Goal: Browse casually

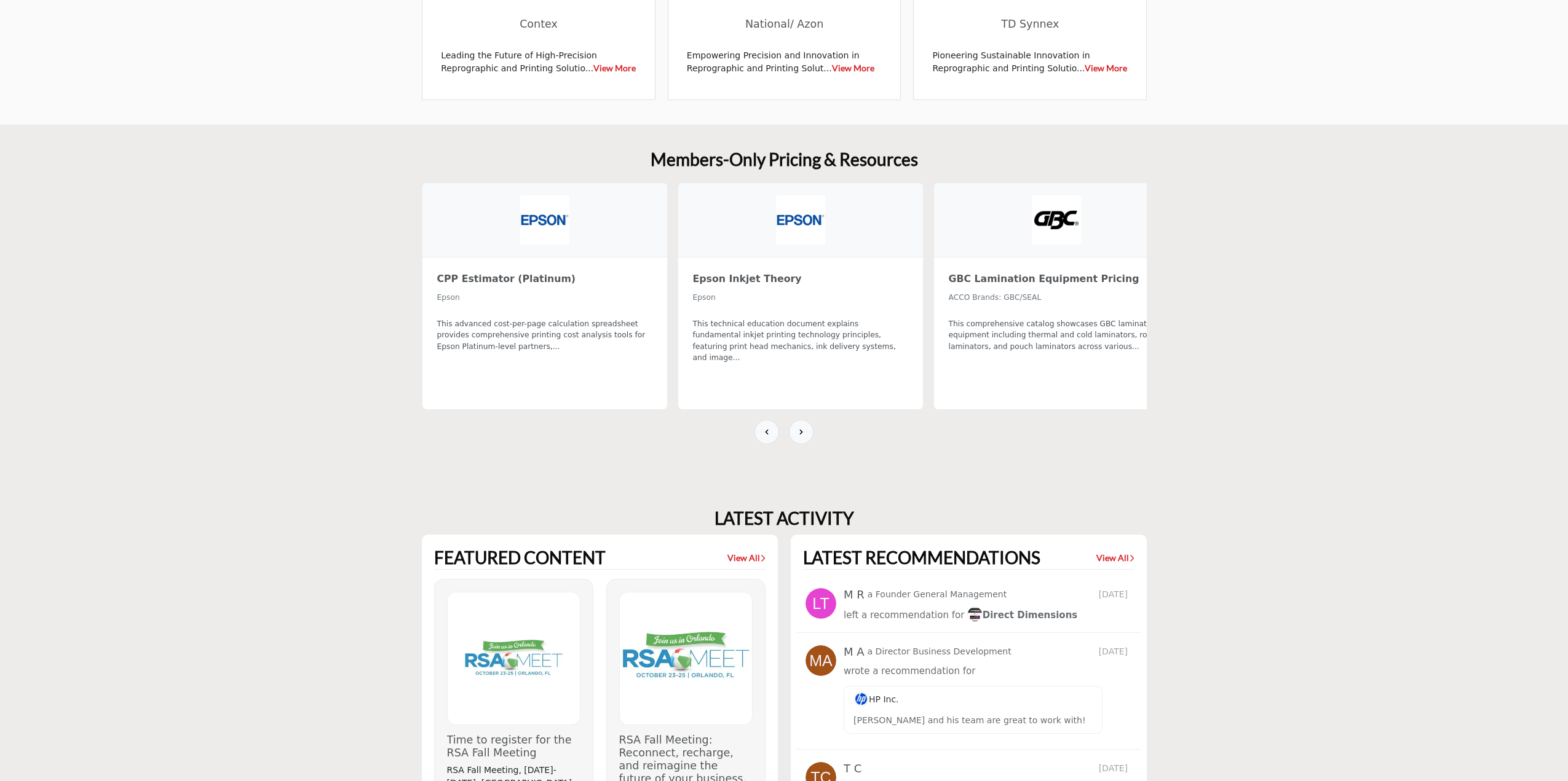
scroll to position [615, 0]
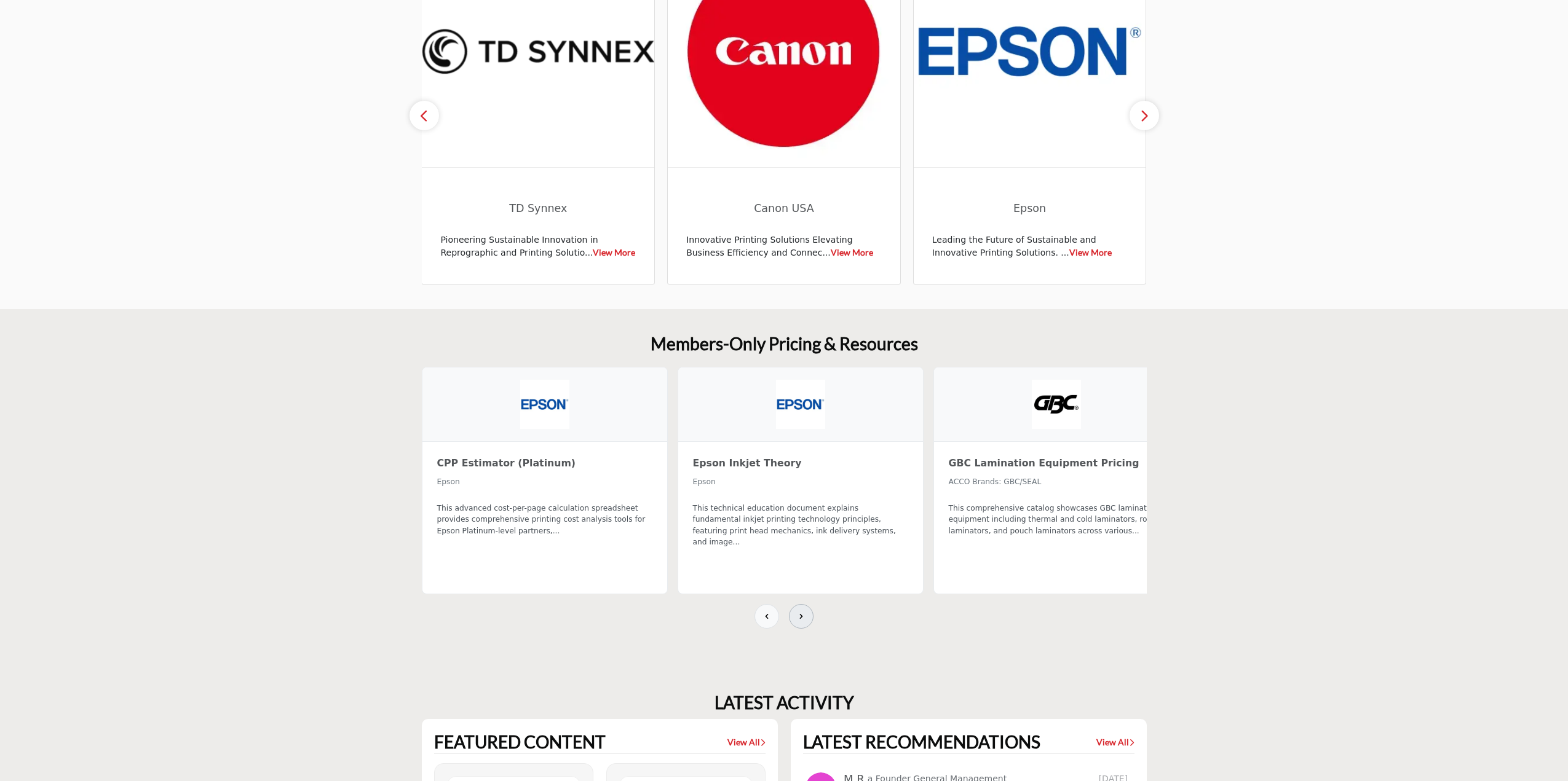
click at [807, 612] on button at bounding box center [802, 616] width 25 height 25
click at [808, 613] on button at bounding box center [802, 616] width 25 height 25
click at [769, 616] on icon at bounding box center [766, 616] width 10 height 10
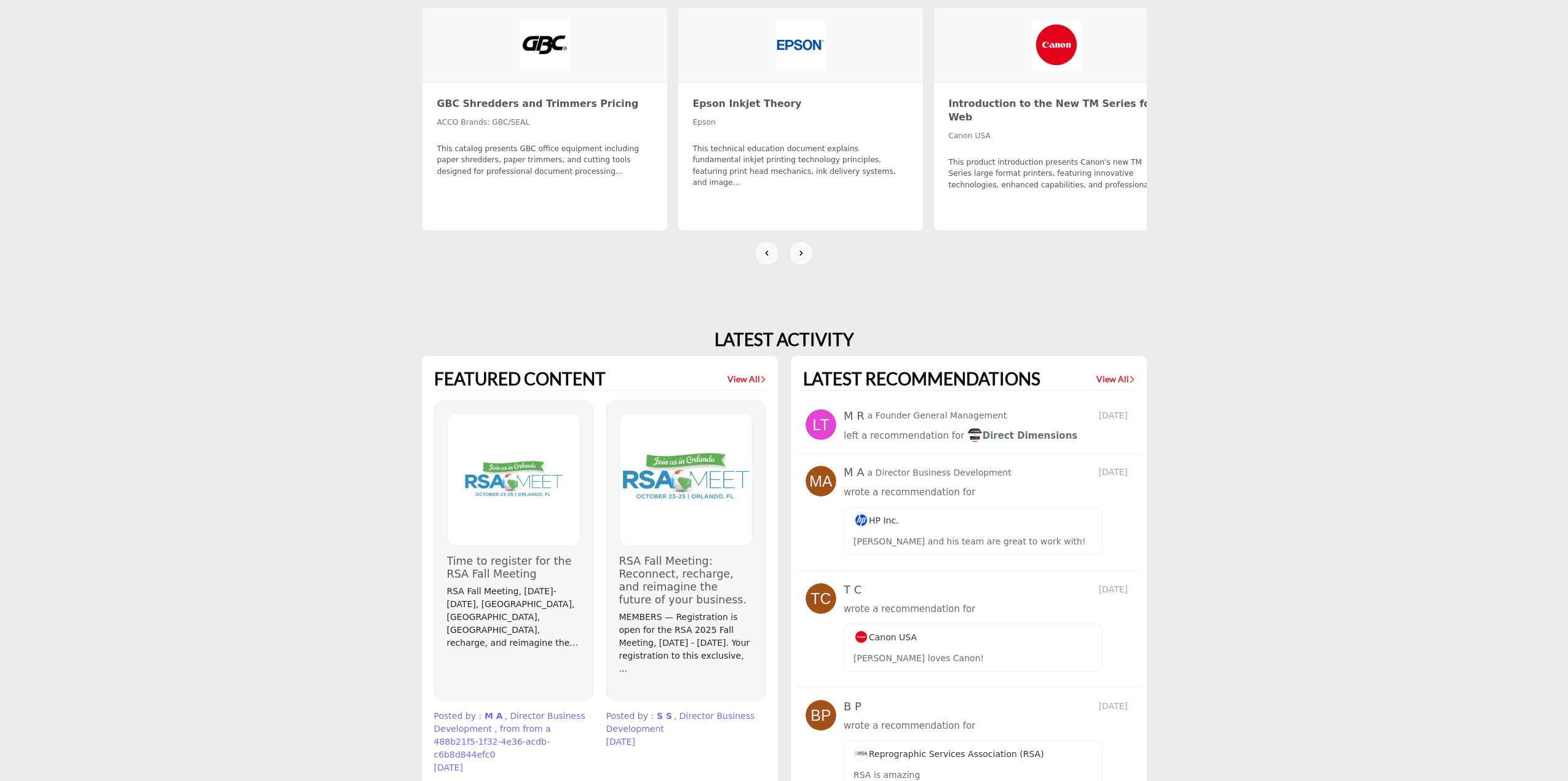
scroll to position [615, 0]
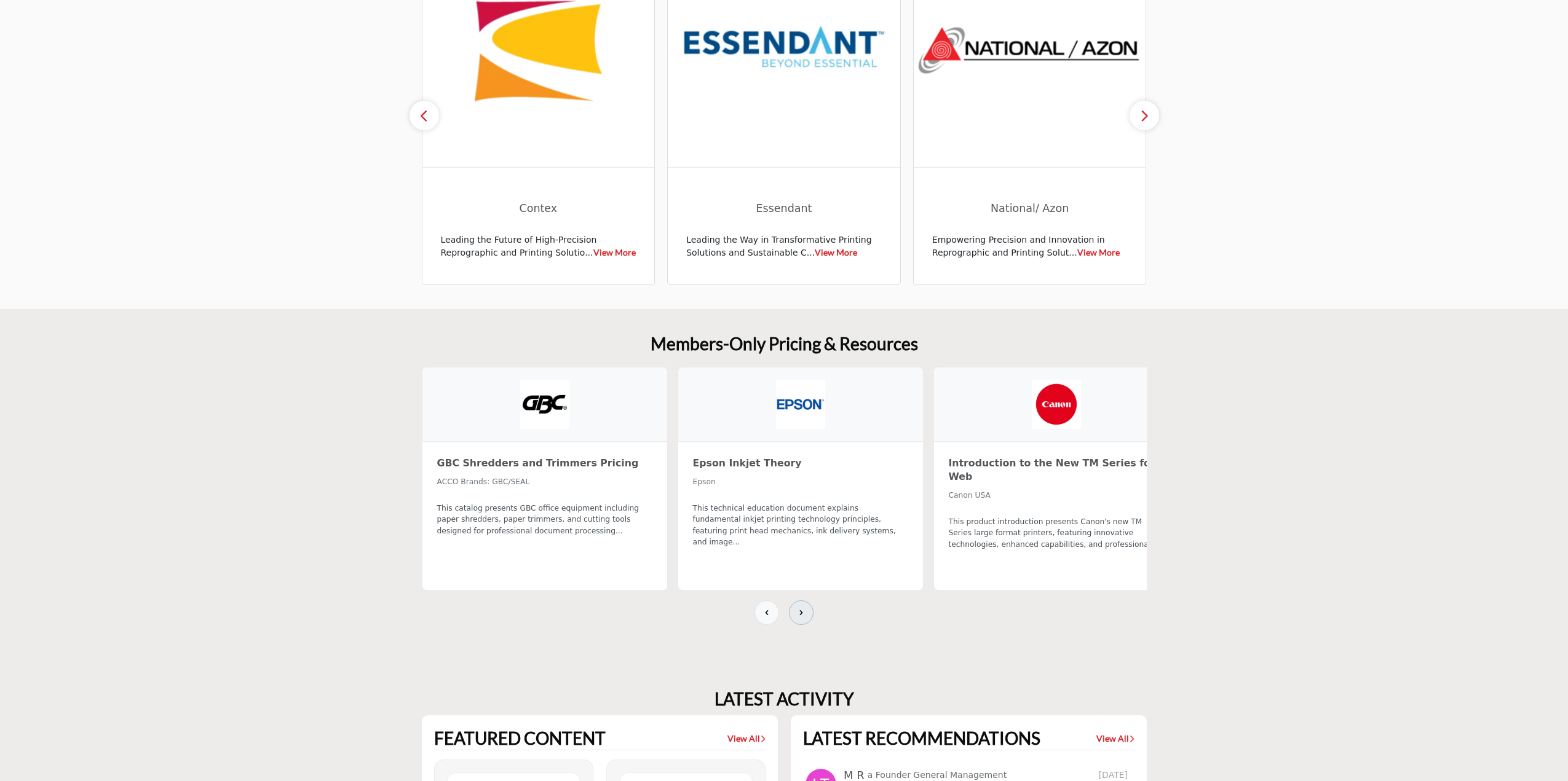
click at [800, 608] on icon at bounding box center [801, 612] width 10 height 10
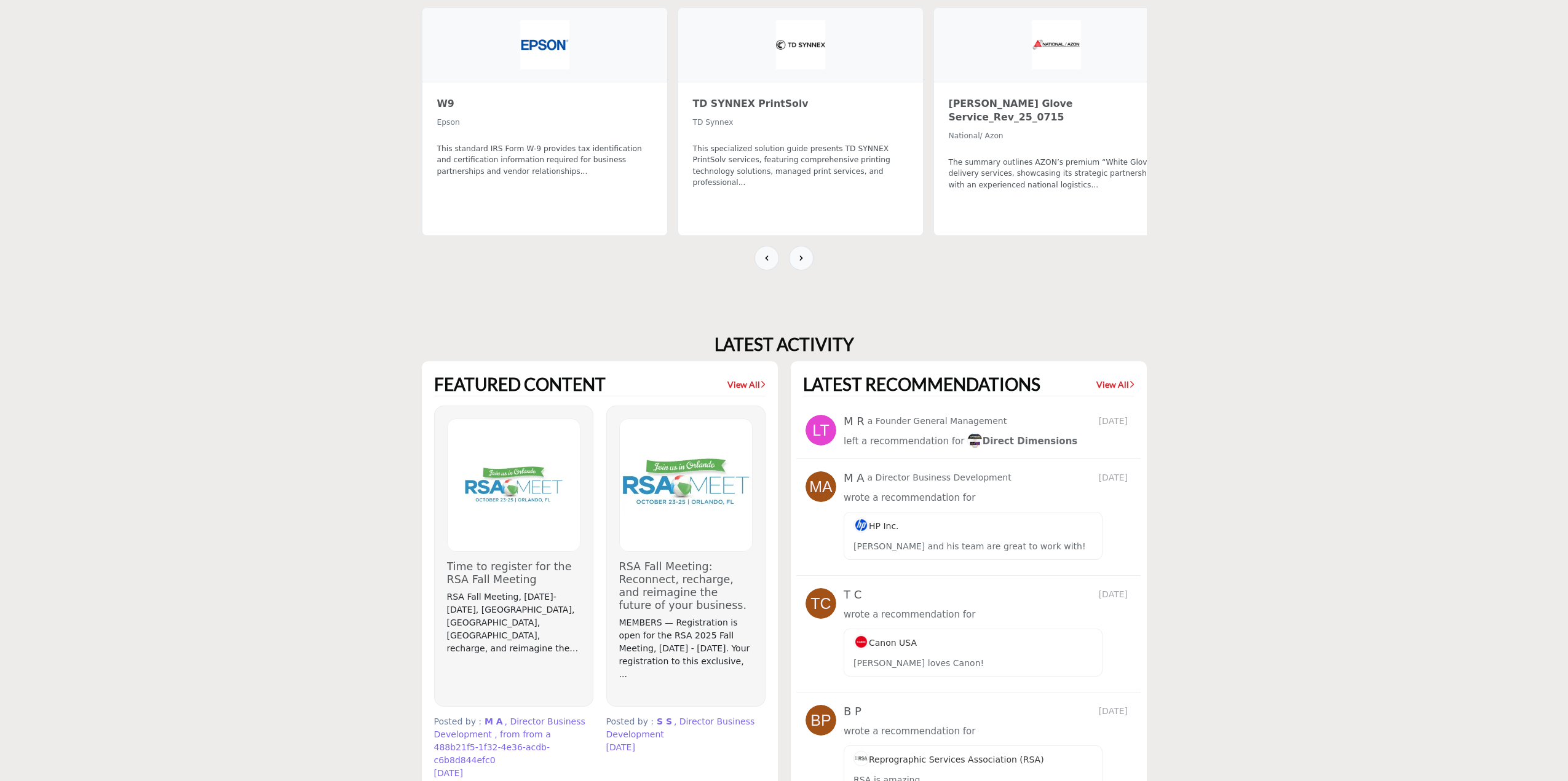
scroll to position [790, 0]
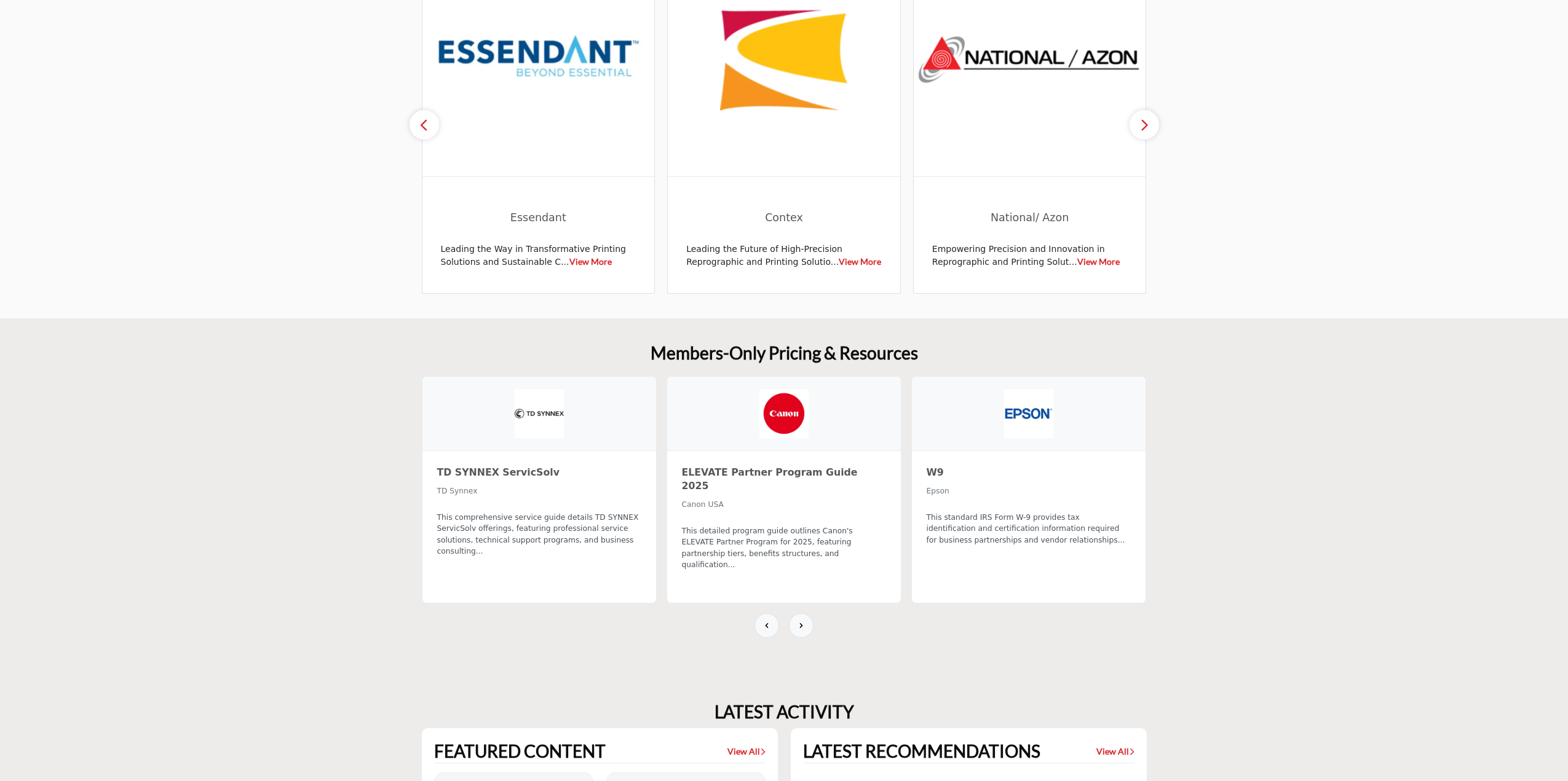
scroll to position [667, 0]
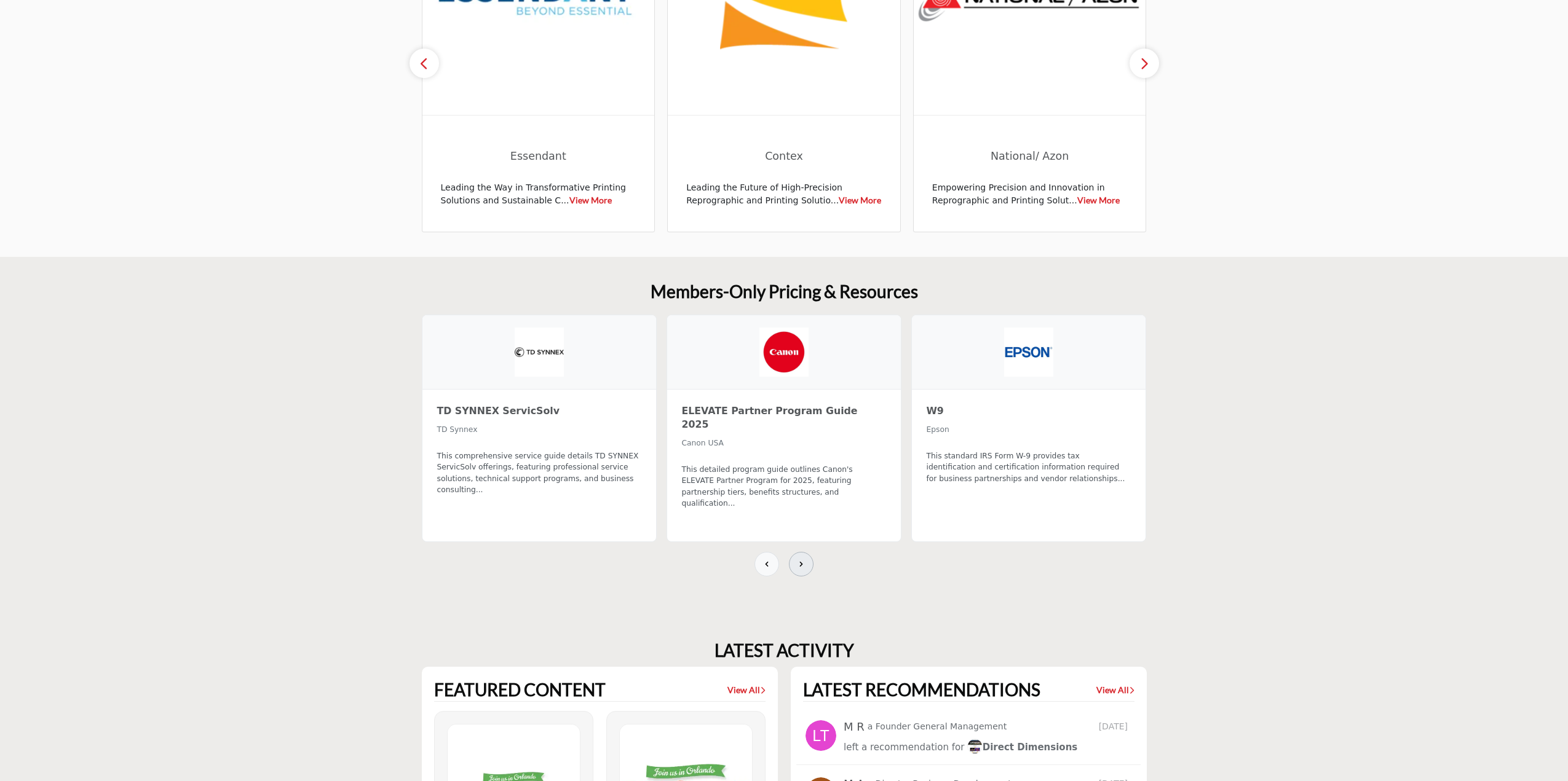
click at [803, 559] on icon at bounding box center [801, 563] width 10 height 10
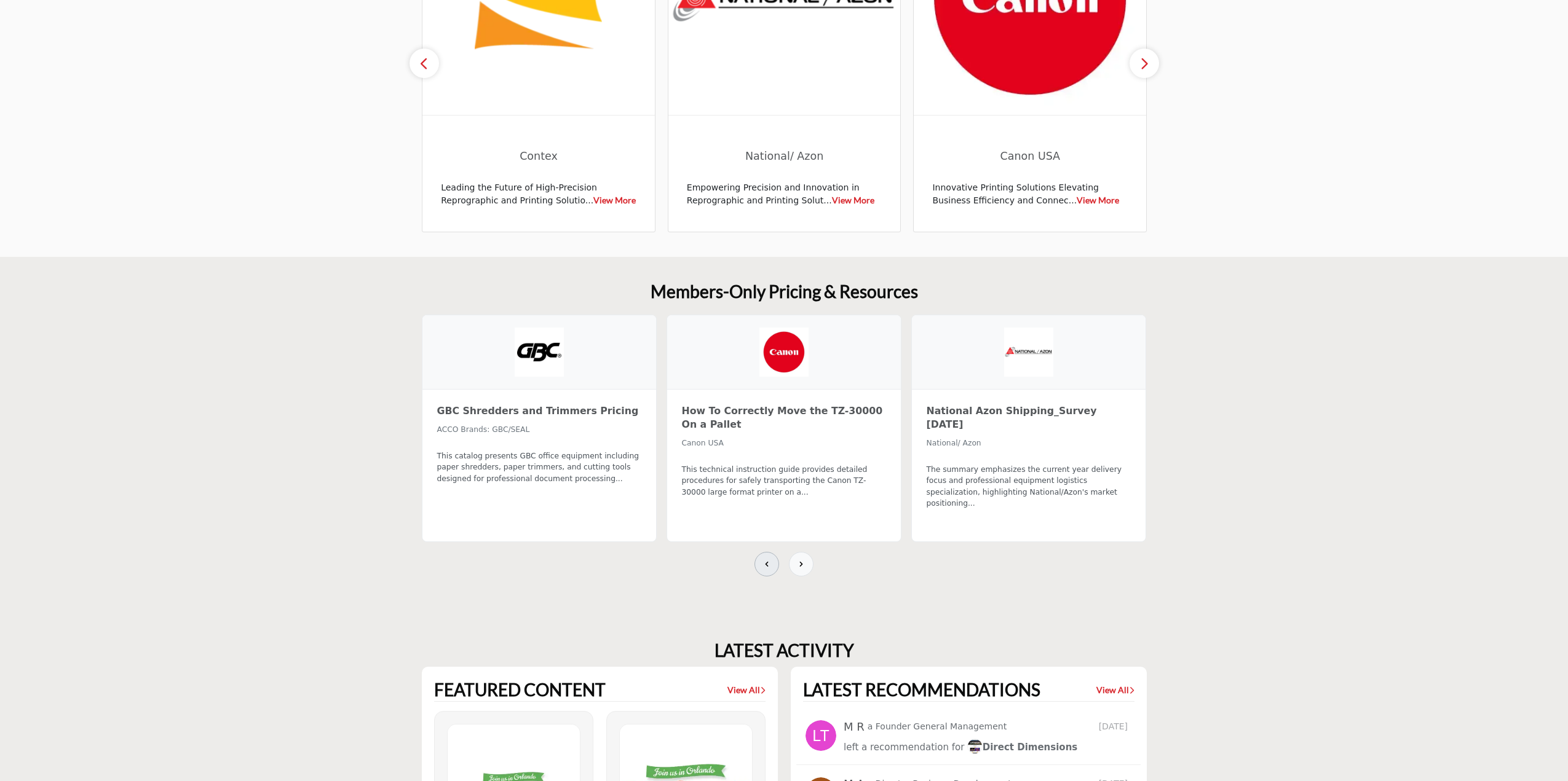
click at [770, 559] on icon at bounding box center [766, 563] width 10 height 10
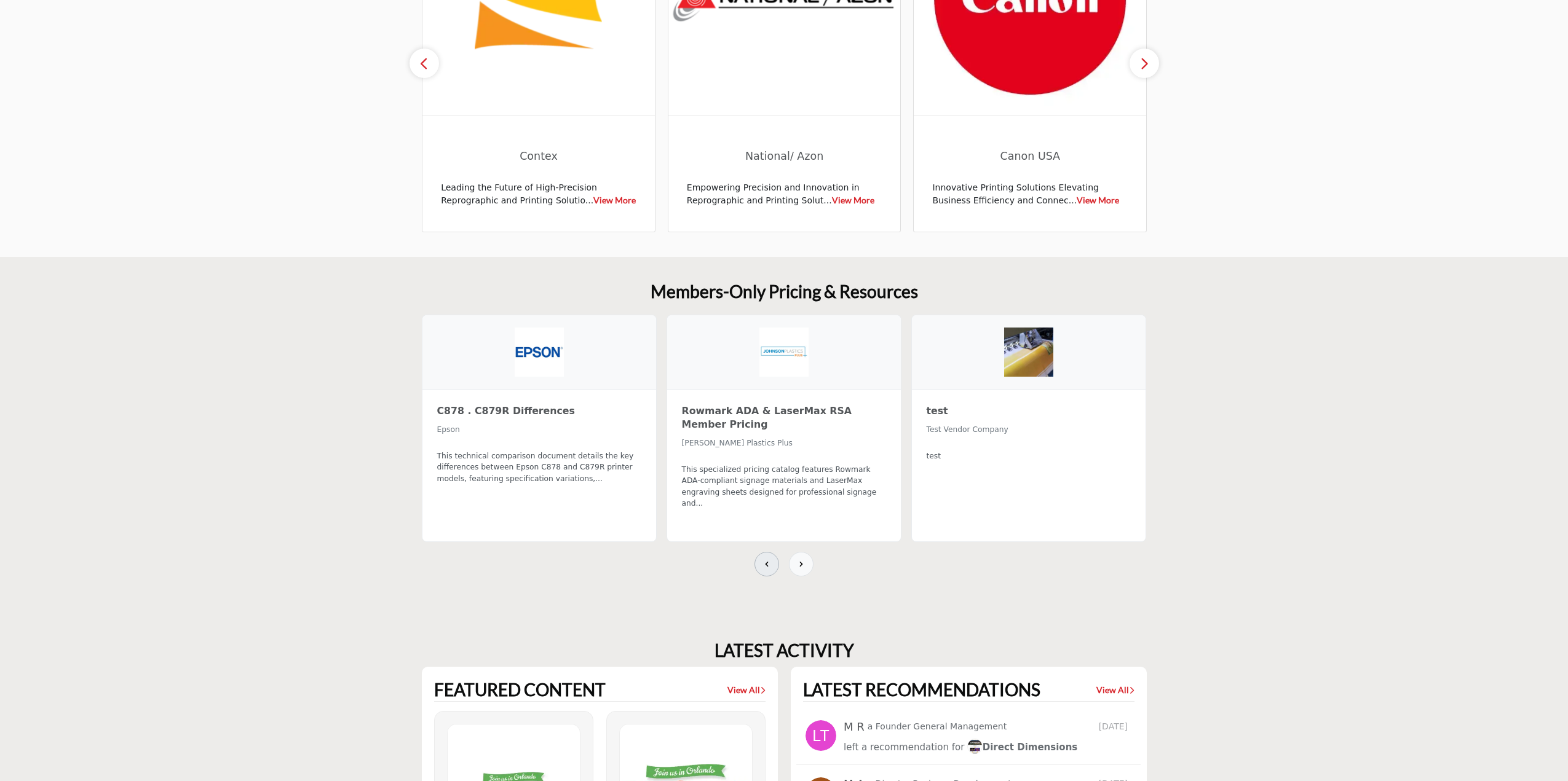
click at [770, 559] on icon at bounding box center [766, 563] width 10 height 10
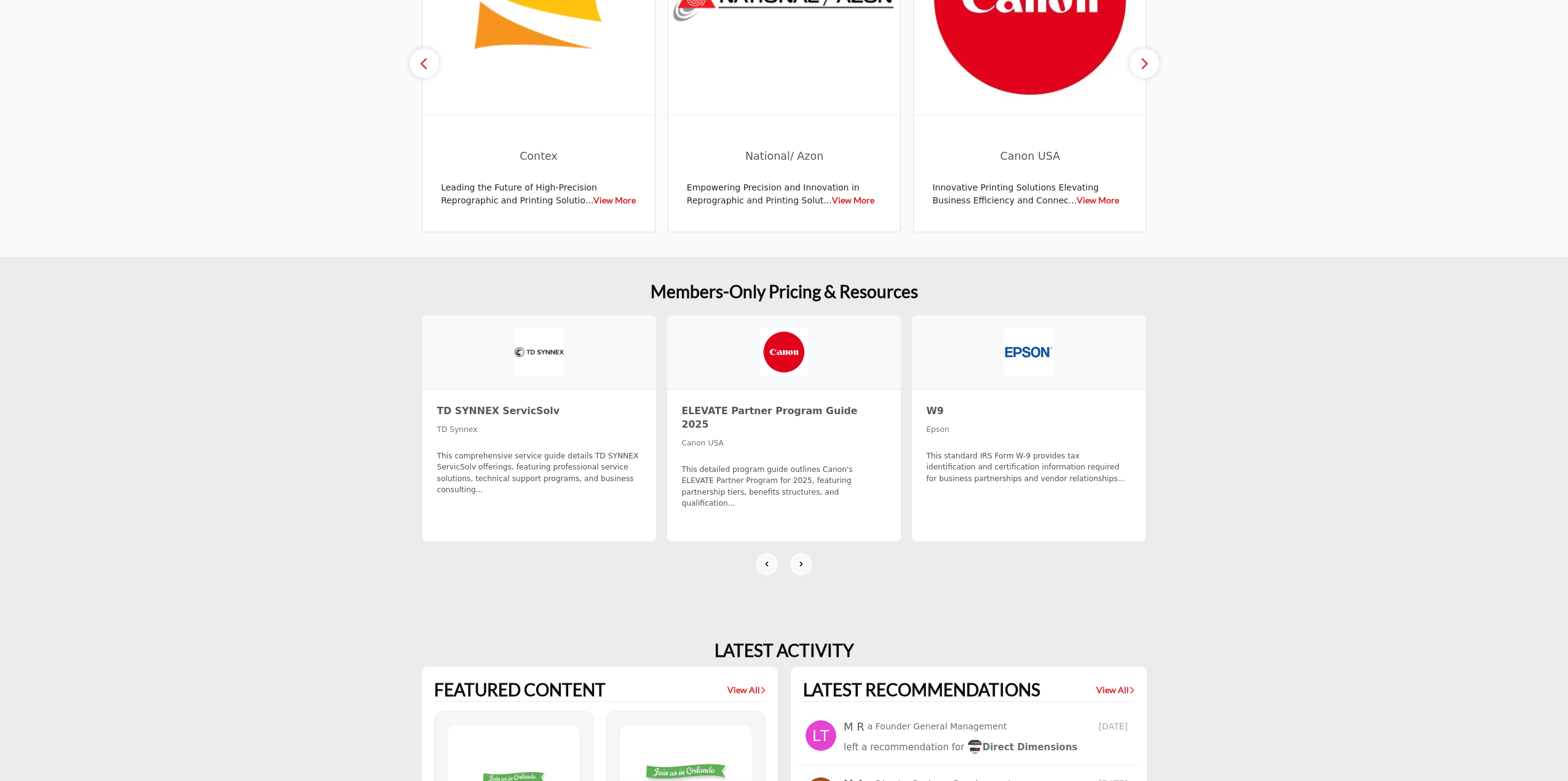
scroll to position [544, 0]
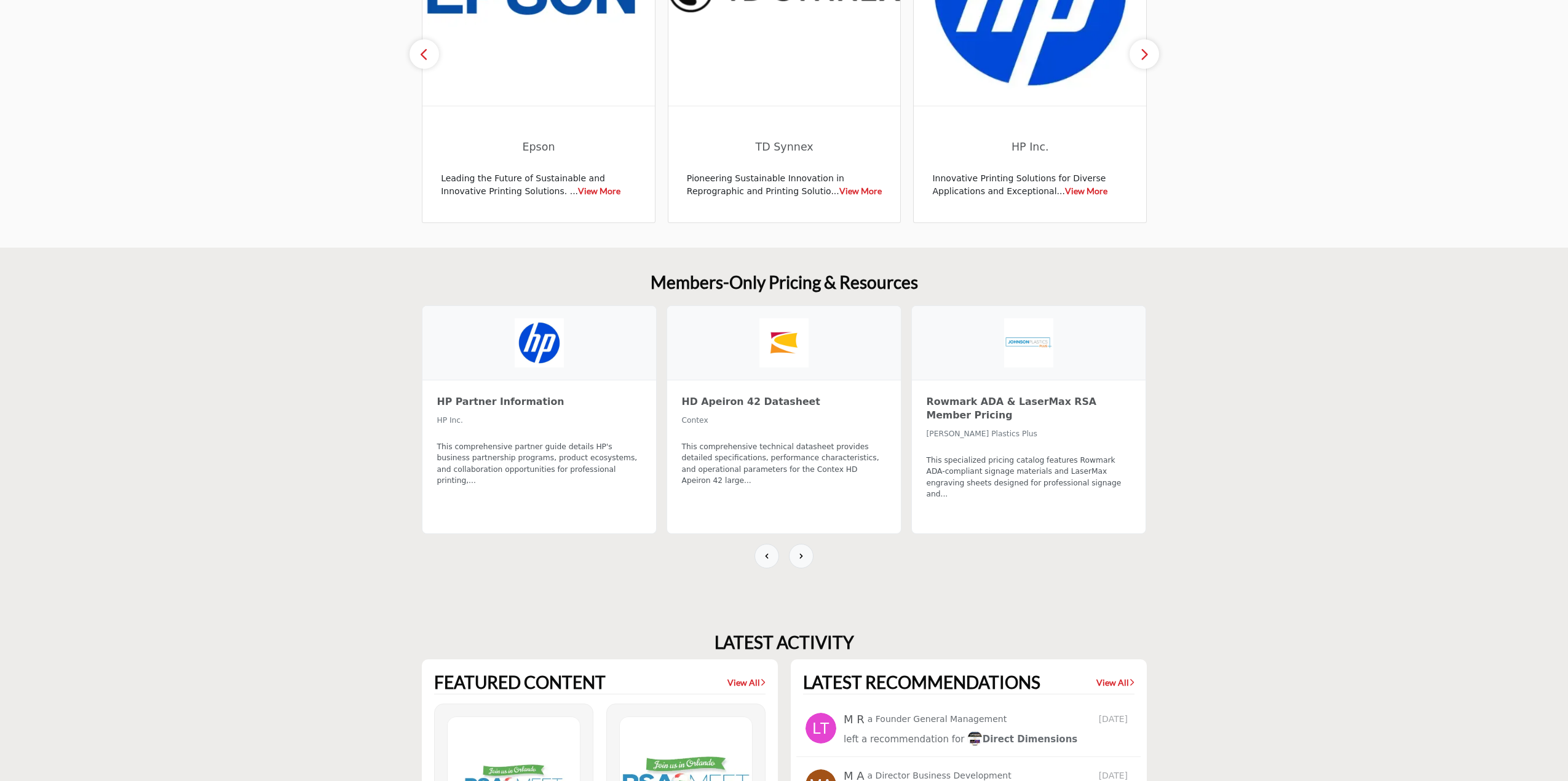
scroll to position [615, 0]
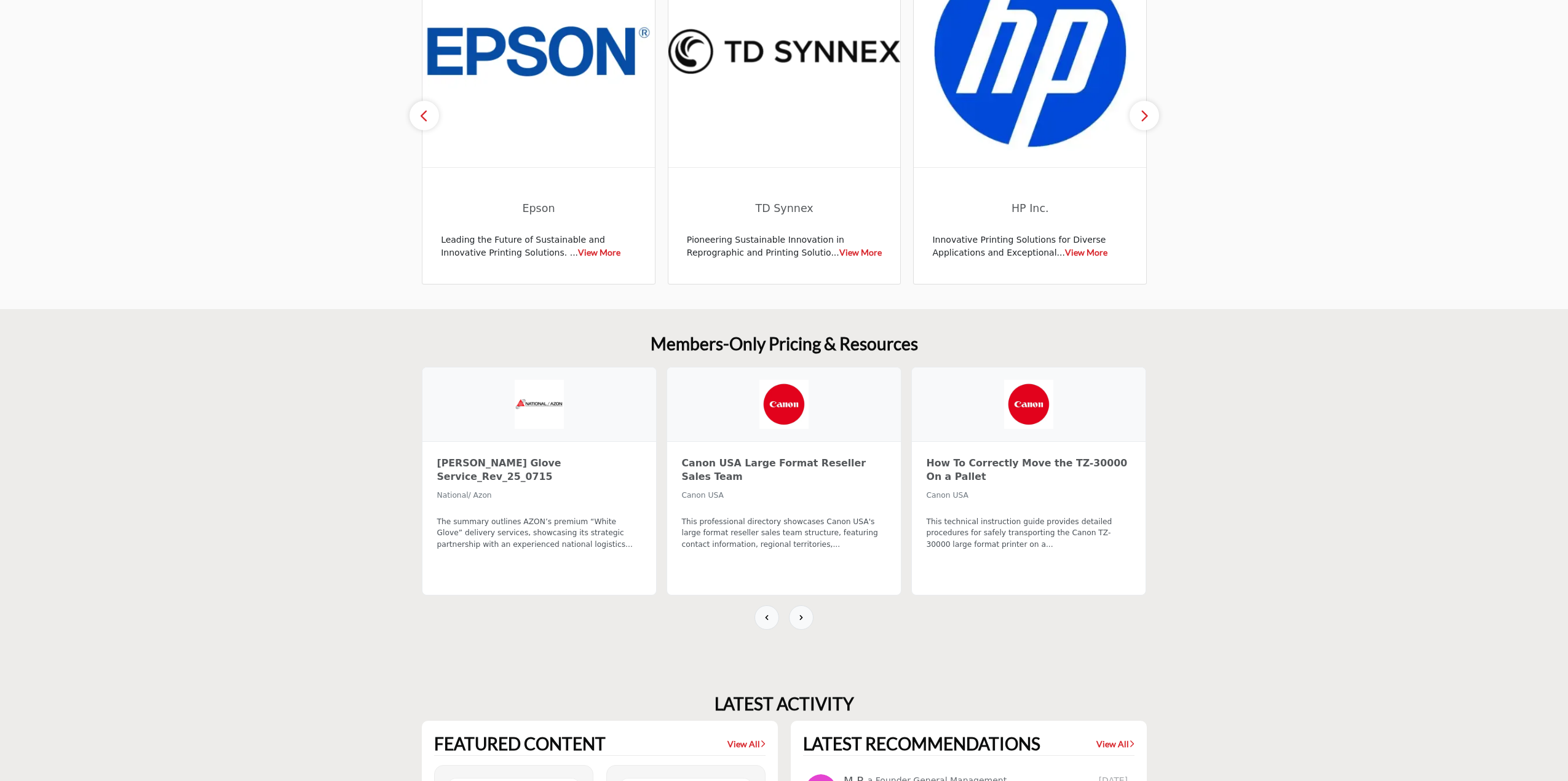
click at [1345, 624] on section "Members-Only Pricing & Resources Epson RSA Authorized Servicer Application Epson" at bounding box center [784, 489] width 1568 height 360
click at [1176, 381] on section "Members-Only Pricing & Resources Epson RSA Authorized Servicer Application Epson" at bounding box center [784, 489] width 1568 height 360
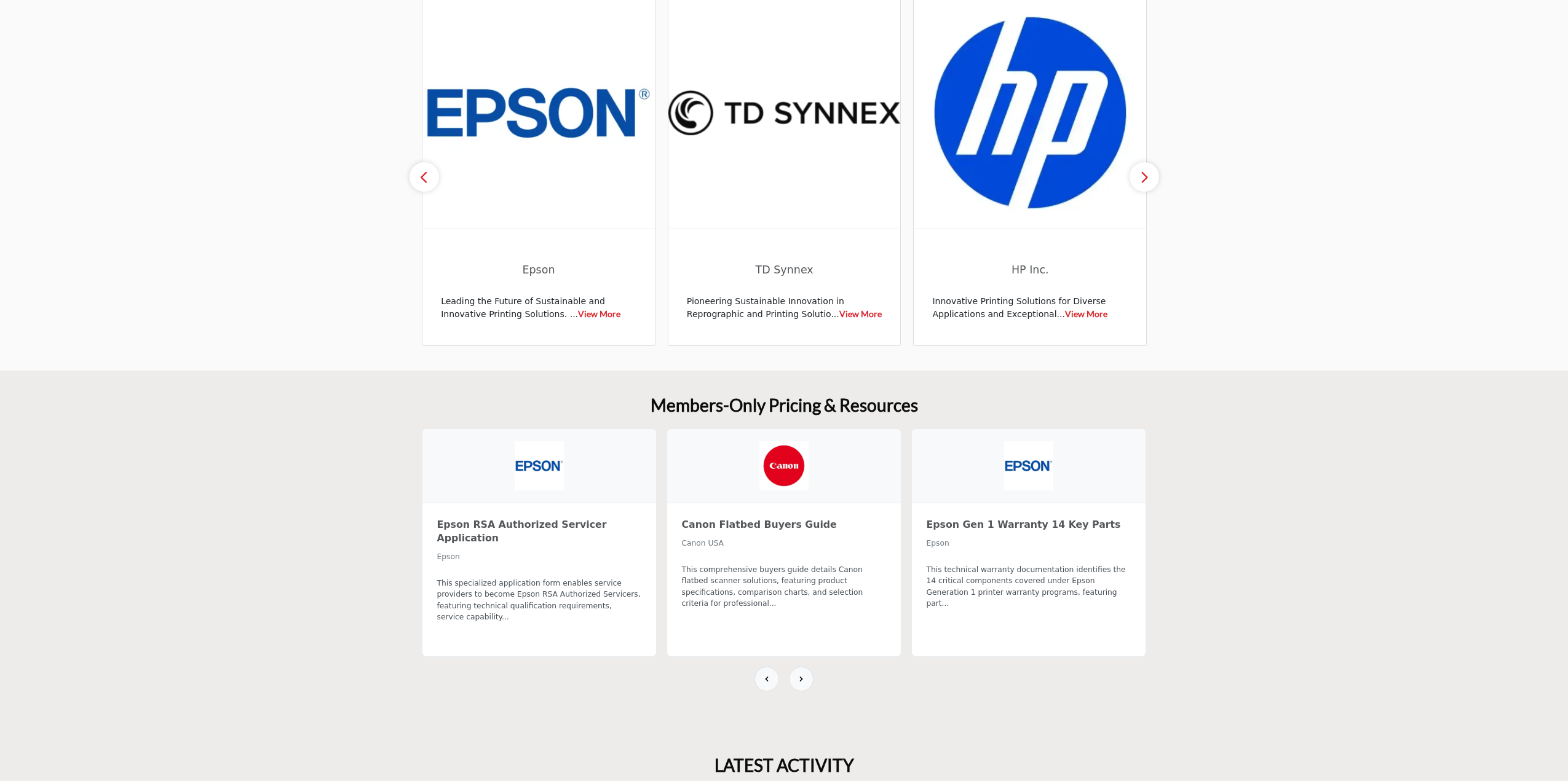
scroll to position [492, 0]
